Goal: Task Accomplishment & Management: Complete application form

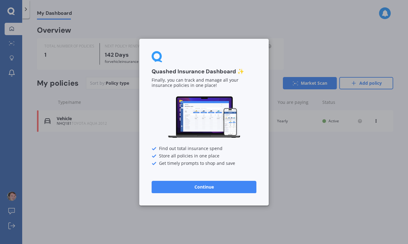
click at [229, 189] on button "Continue" at bounding box center [204, 187] width 105 height 12
